Goal: Task Accomplishment & Management: Manage account settings

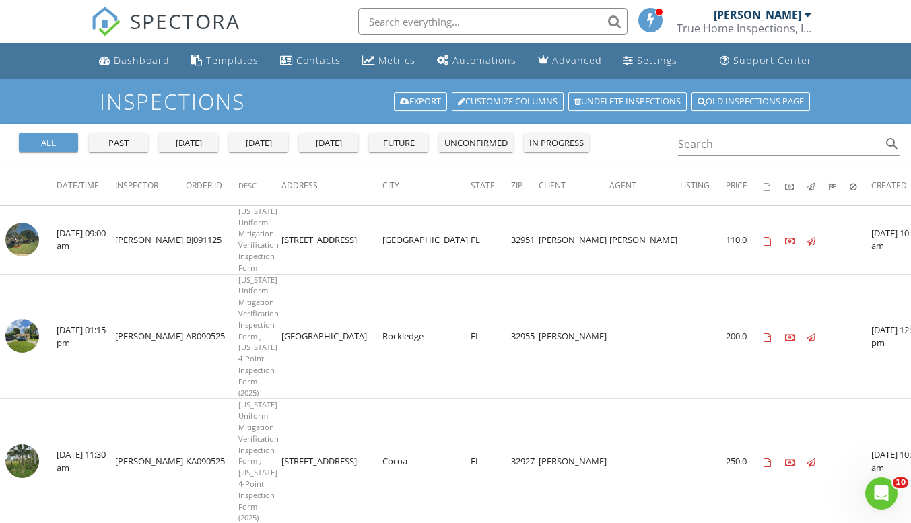
click at [153, 24] on span "SPECTORA" at bounding box center [185, 21] width 110 height 28
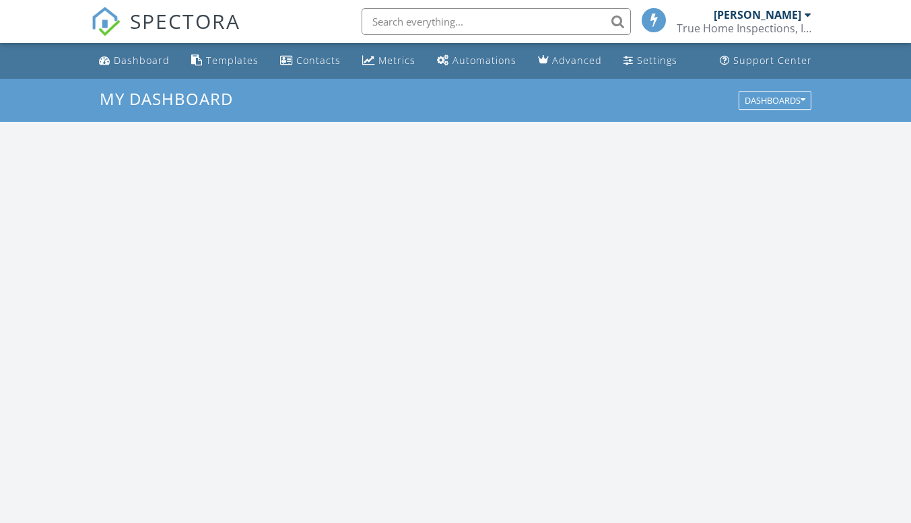
scroll to position [1247, 932]
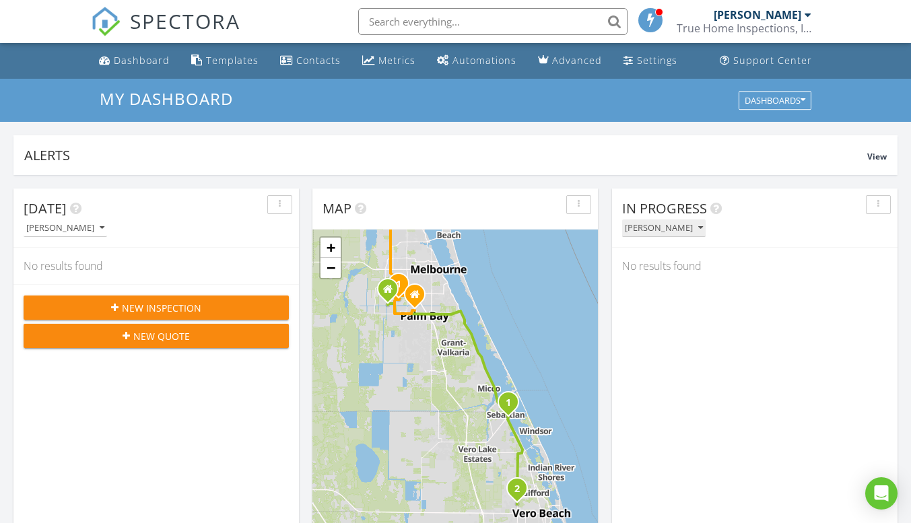
click at [673, 228] on div "Megan Hall" at bounding box center [664, 228] width 78 height 9
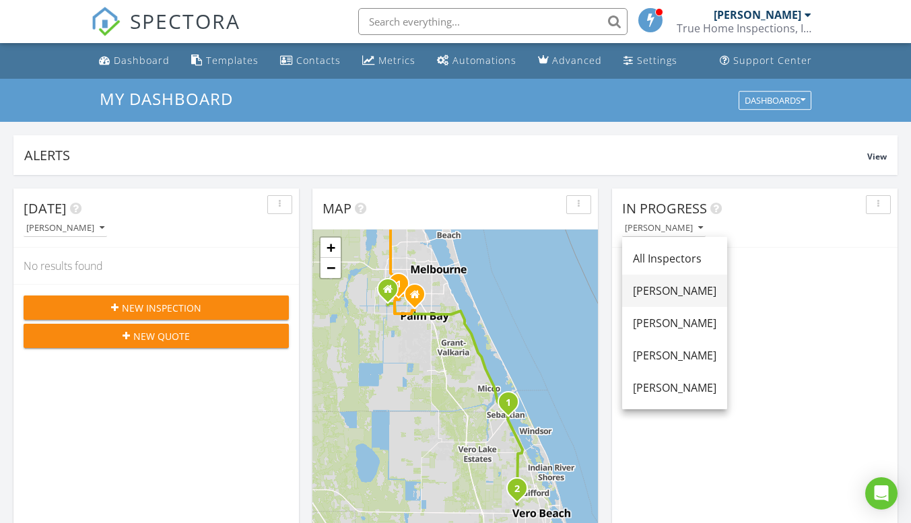
click at [659, 304] on link "[PERSON_NAME]" at bounding box center [674, 291] width 105 height 32
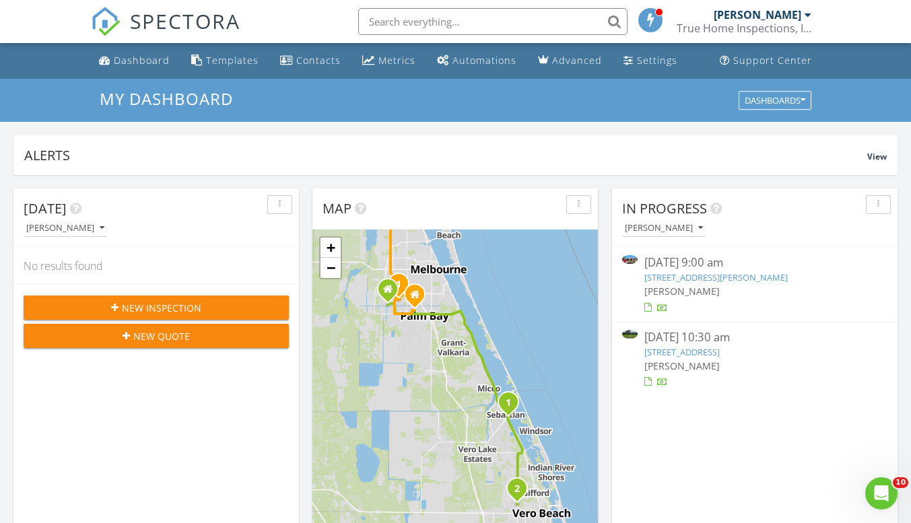
scroll to position [0, 0]
click at [737, 290] on div "[PERSON_NAME]" at bounding box center [755, 291] width 221 height 14
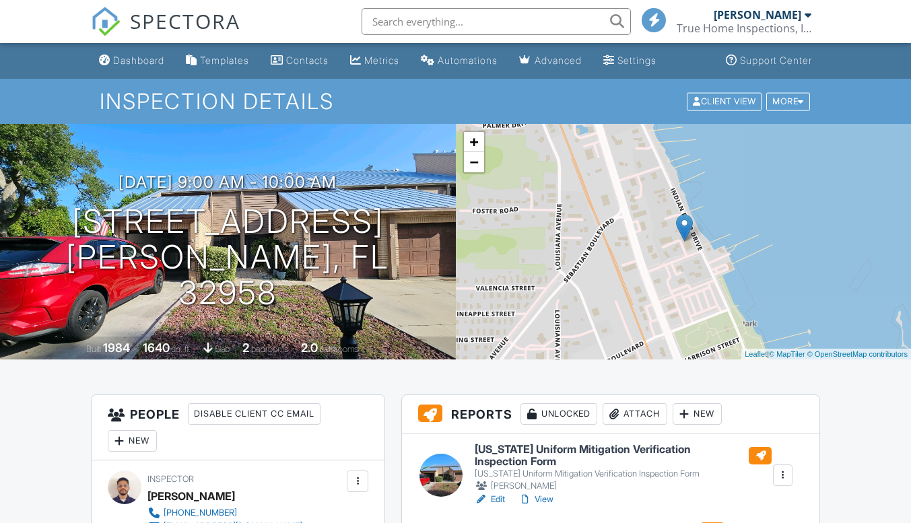
click at [543, 493] on link "View" at bounding box center [536, 499] width 35 height 13
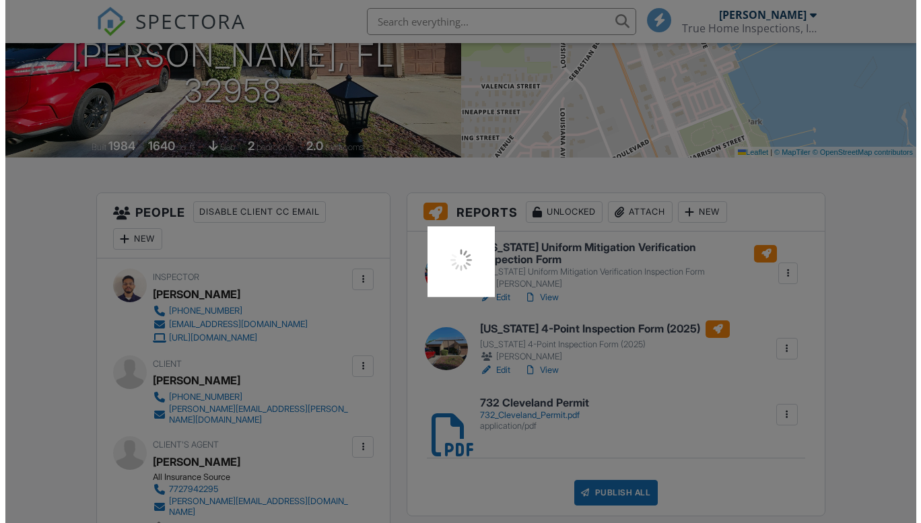
scroll to position [202, 0]
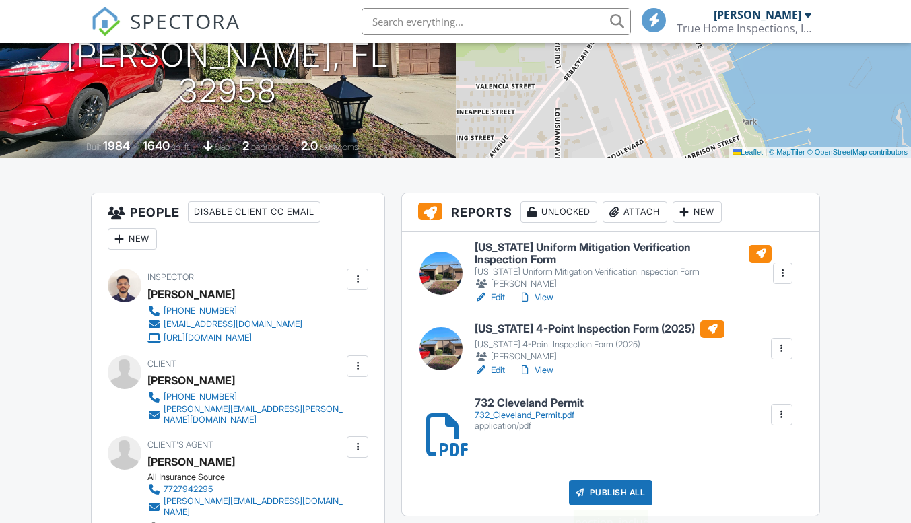
click at [603, 496] on div "Publish All" at bounding box center [611, 493] width 84 height 26
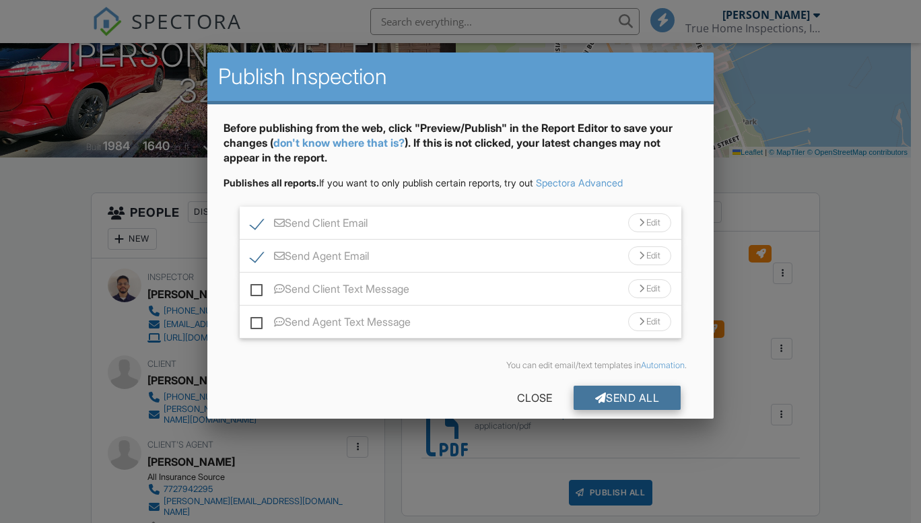
click at [614, 394] on div "Send All" at bounding box center [628, 398] width 108 height 24
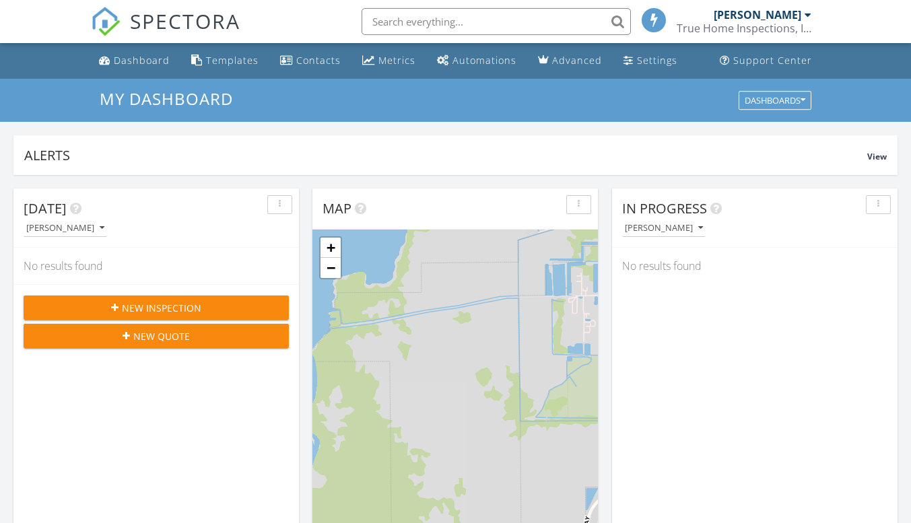
scroll to position [1247, 932]
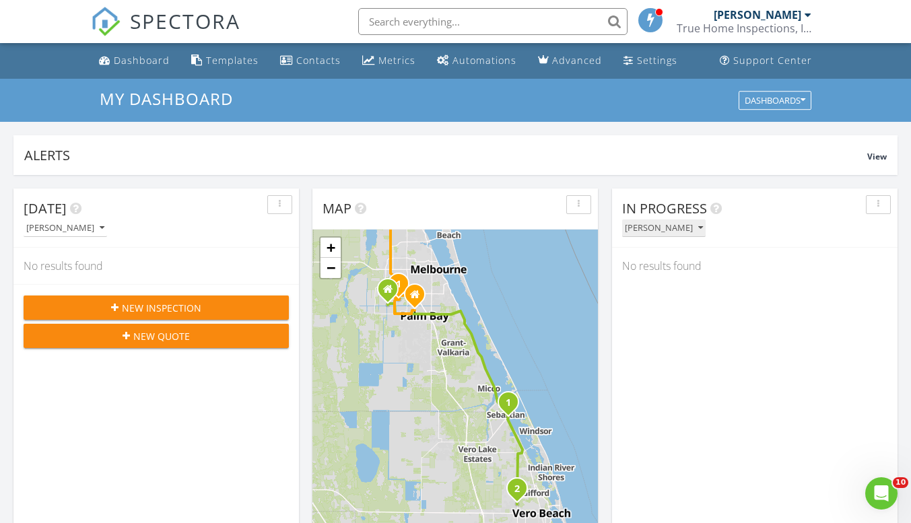
click at [640, 232] on div "[PERSON_NAME]" at bounding box center [664, 228] width 78 height 9
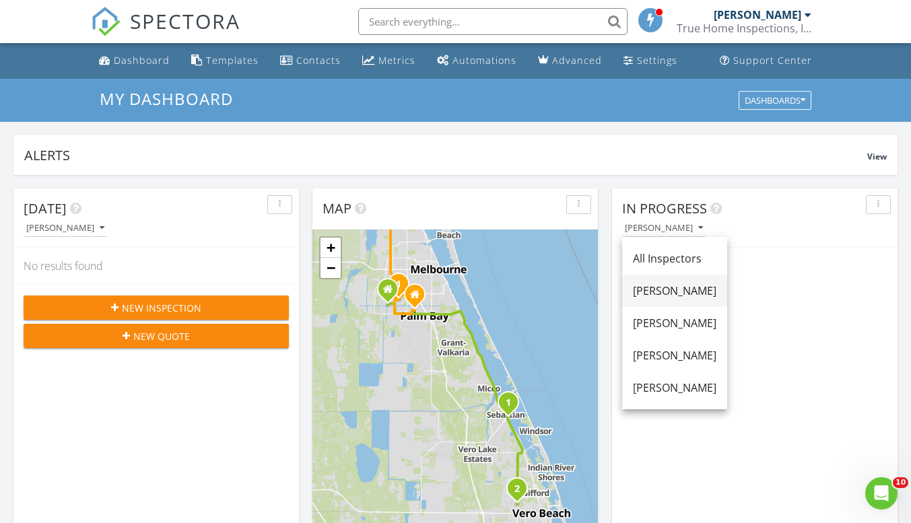
click at [661, 298] on div "[PERSON_NAME]" at bounding box center [675, 291] width 84 height 16
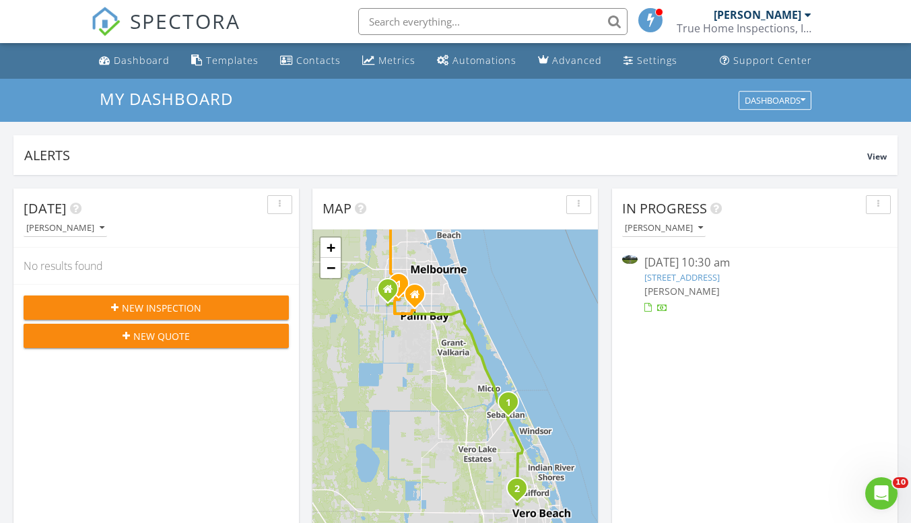
click at [719, 284] on div "3426 58th Ct, Vero Beach, FL 32966" at bounding box center [755, 277] width 221 height 13
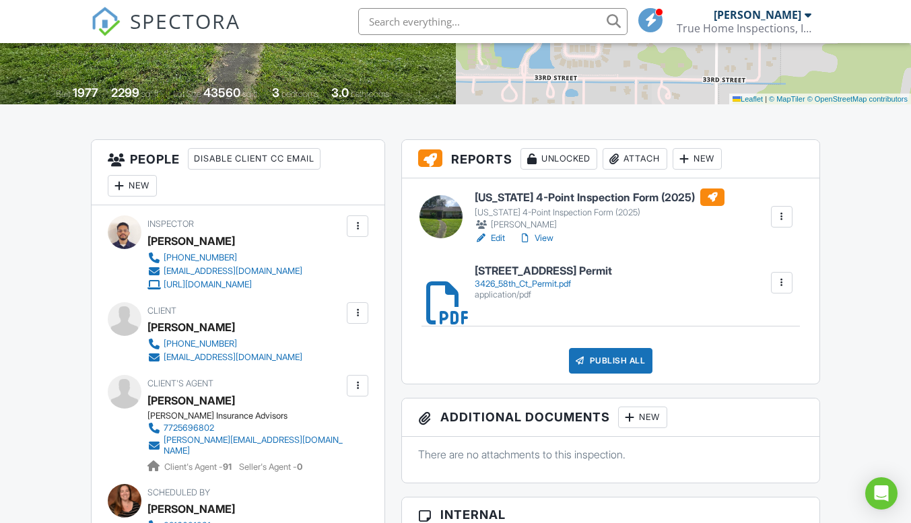
scroll to position [202, 0]
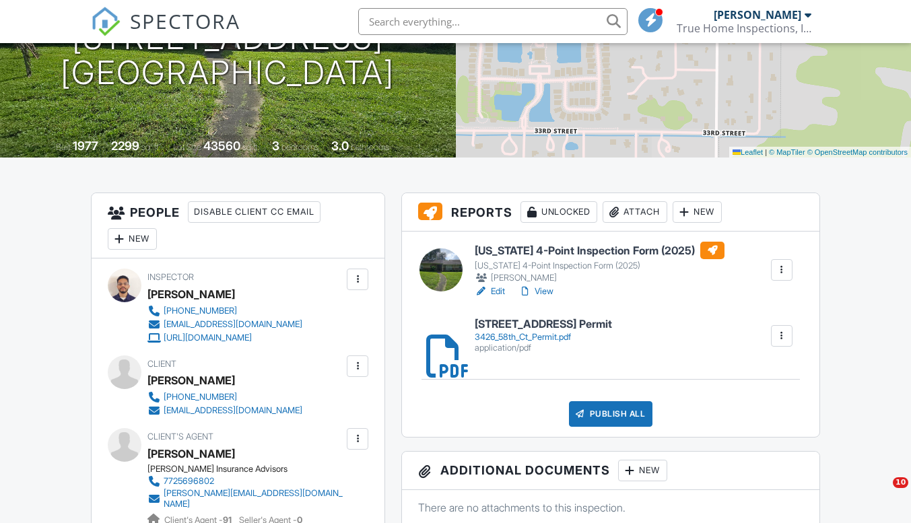
click at [548, 287] on link "View" at bounding box center [536, 291] width 35 height 13
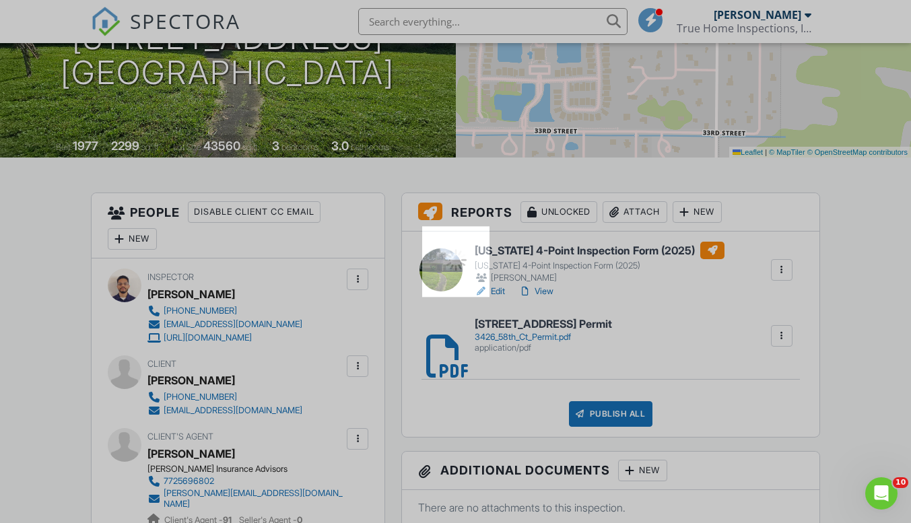
scroll to position [0, 0]
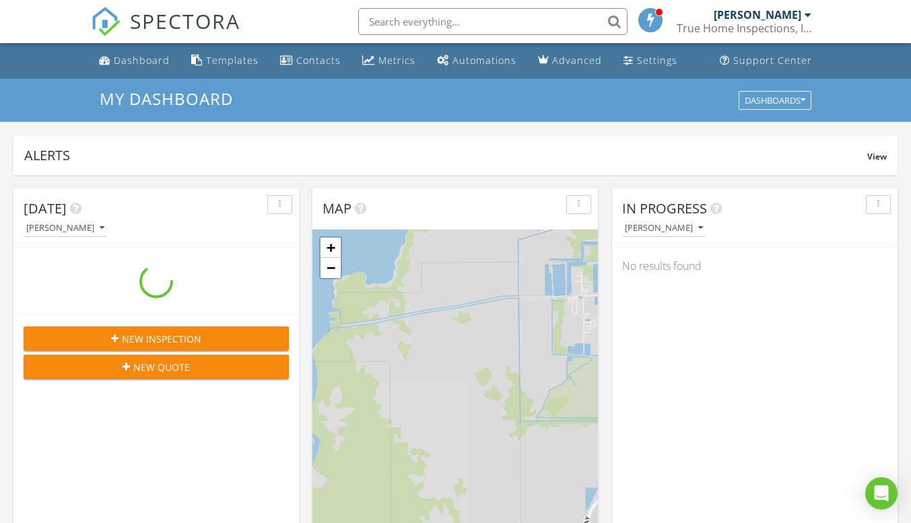
scroll to position [1247, 932]
